Goal: Task Accomplishment & Management: Use online tool/utility

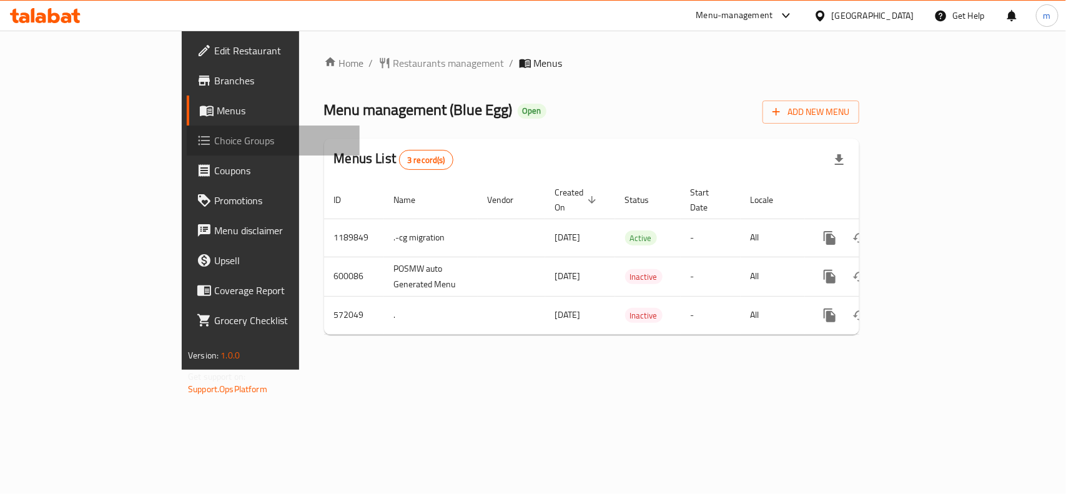
click at [214, 135] on span "Choice Groups" at bounding box center [281, 140] width 135 height 15
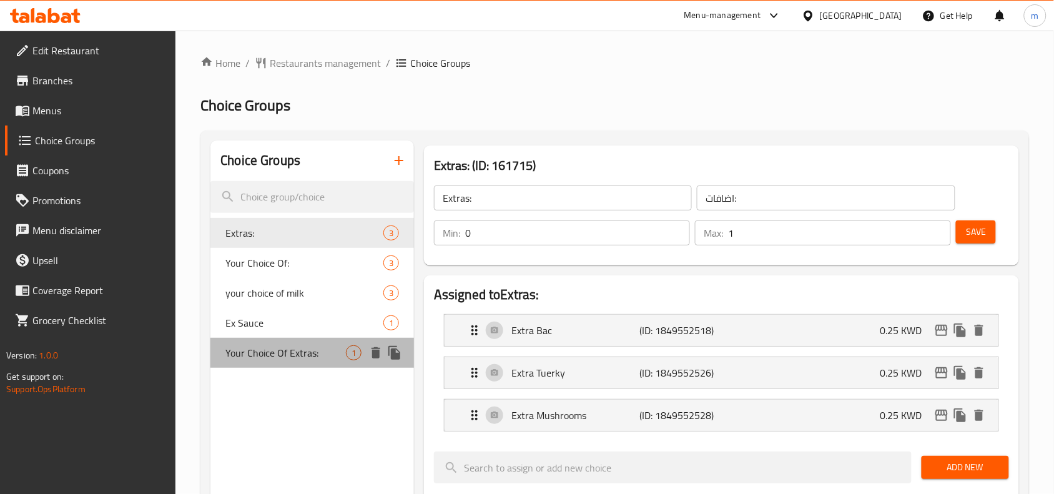
click at [304, 356] on span "Your Choice Of Extras:" at bounding box center [285, 352] width 120 height 15
type input "Your Choice Of Extras:"
type input "اختيارك من الاضافات:"
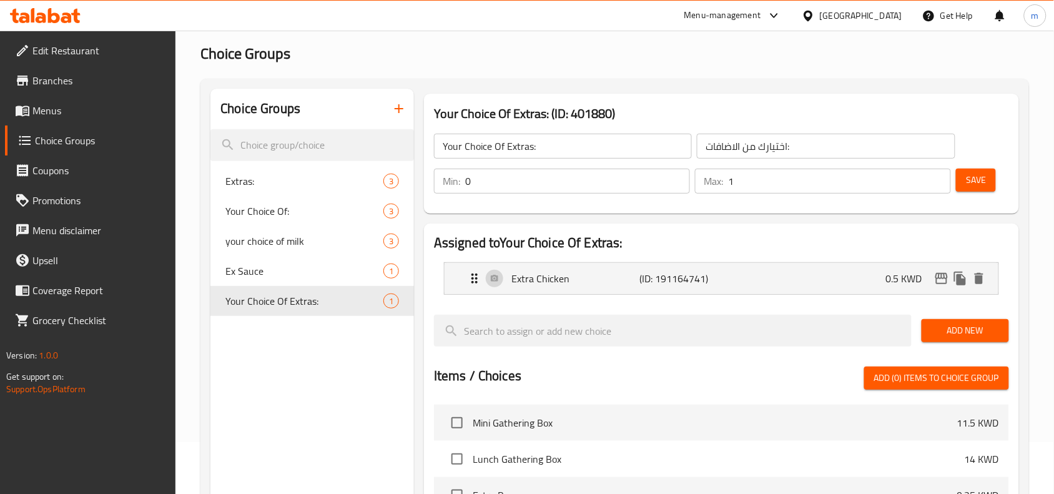
scroll to position [78, 0]
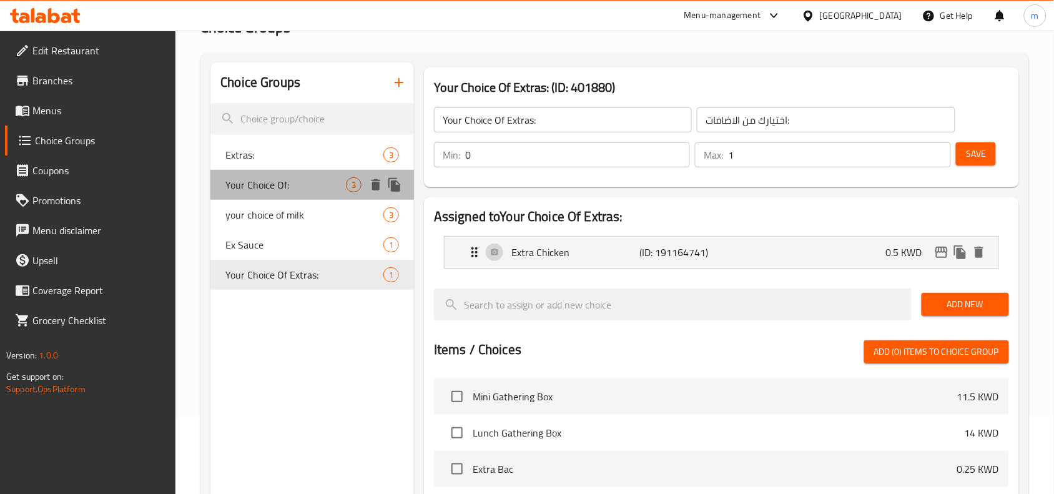
click at [272, 189] on span "Your Choice Of:" at bounding box center [285, 184] width 120 height 15
type input "Your Choice Of:"
type input "إختيارك من:"
type input "1"
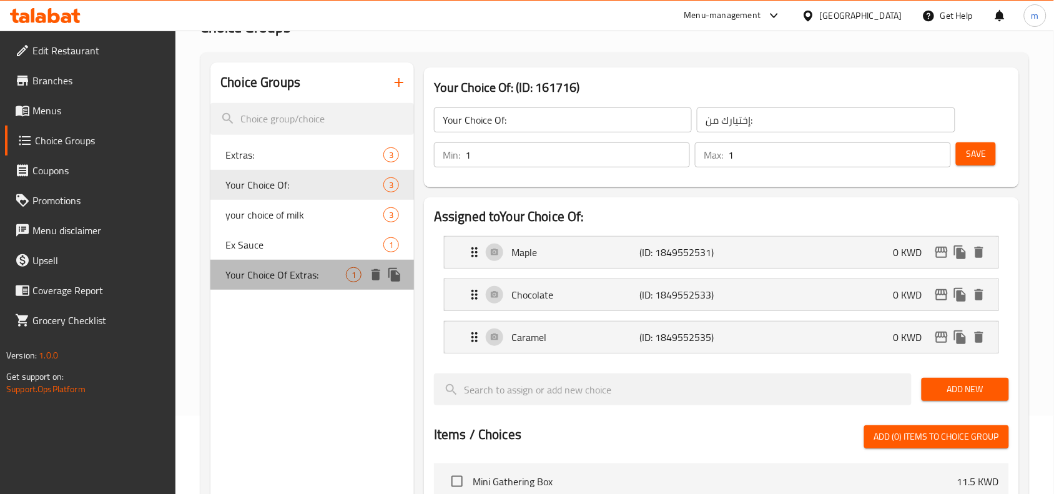
click at [267, 278] on span "Your Choice Of Extras:" at bounding box center [285, 274] width 120 height 15
type input "Your Choice Of Extras:"
type input "اختيارك من الاضافات:"
type input "0"
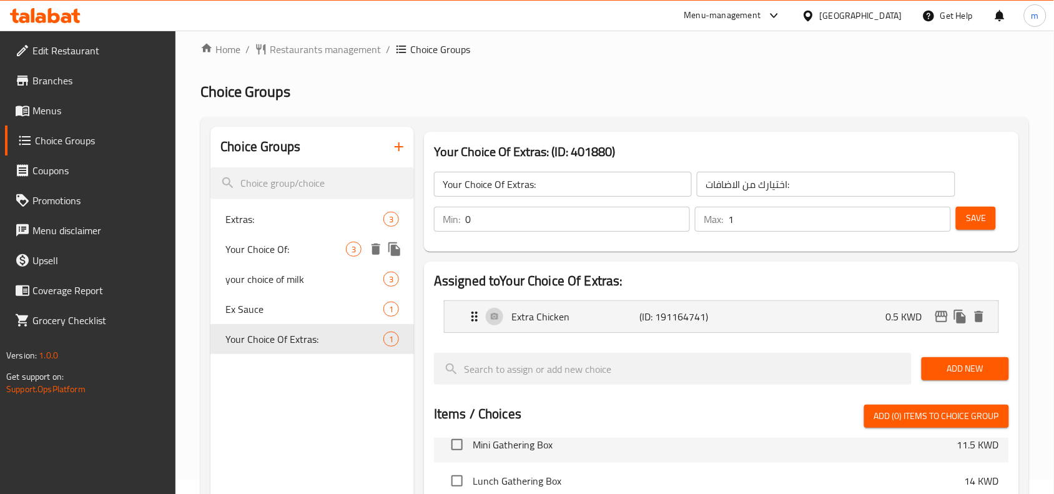
scroll to position [1, 0]
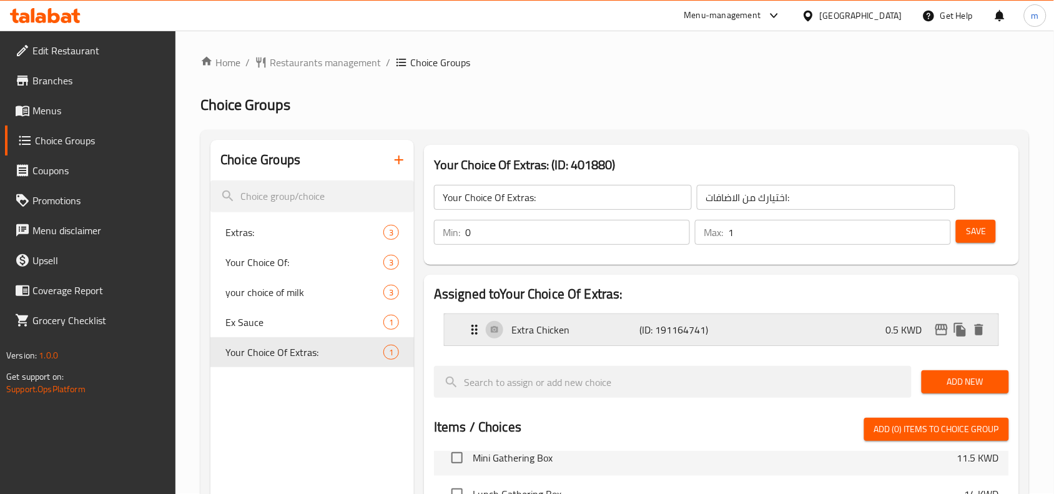
drag, startPoint x: 471, startPoint y: 332, endPoint x: 467, endPoint y: 338, distance: 7.6
click at [467, 338] on div "Extra Chicken (ID: 191164741) 0.5 KWD" at bounding box center [725, 329] width 516 height 31
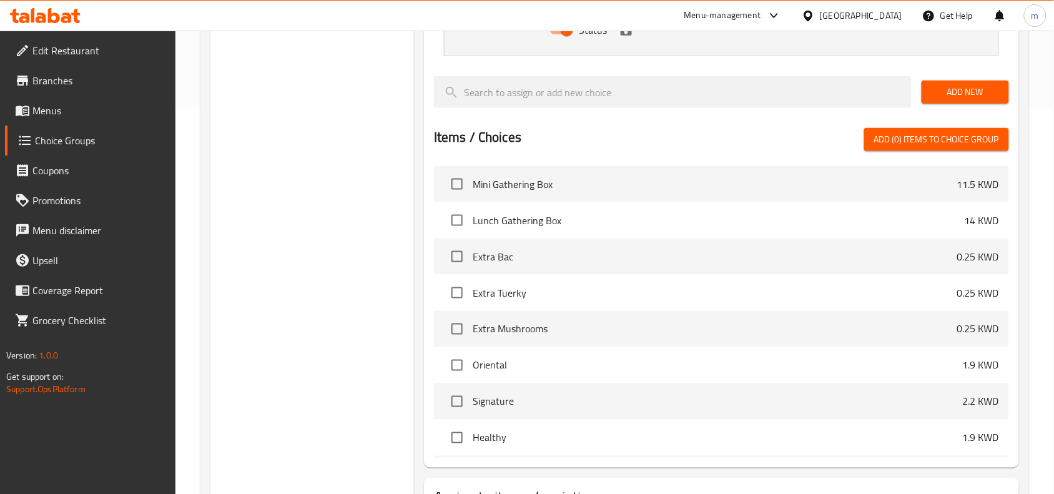
scroll to position [391, 0]
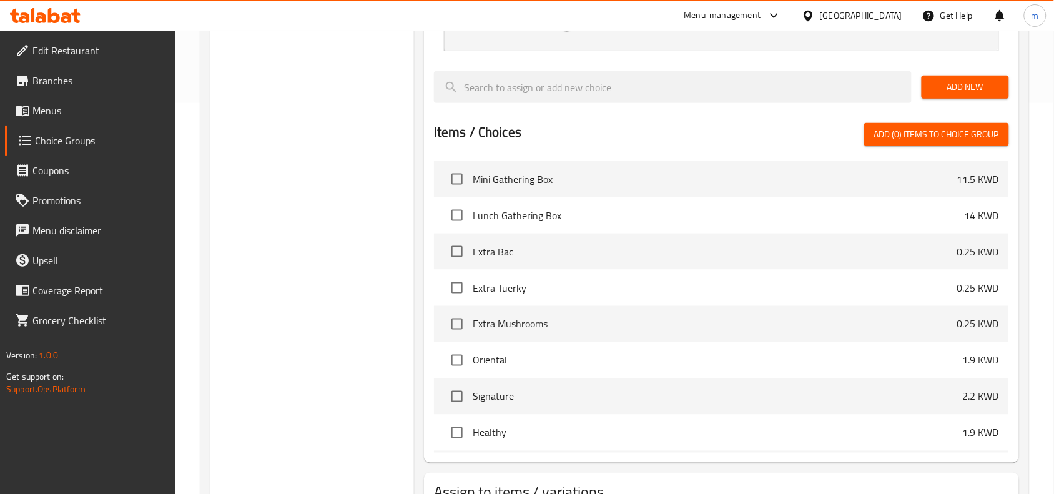
click at [69, 17] on icon at bounding box center [66, 17] width 11 height 11
